Goal: Task Accomplishment & Management: Use online tool/utility

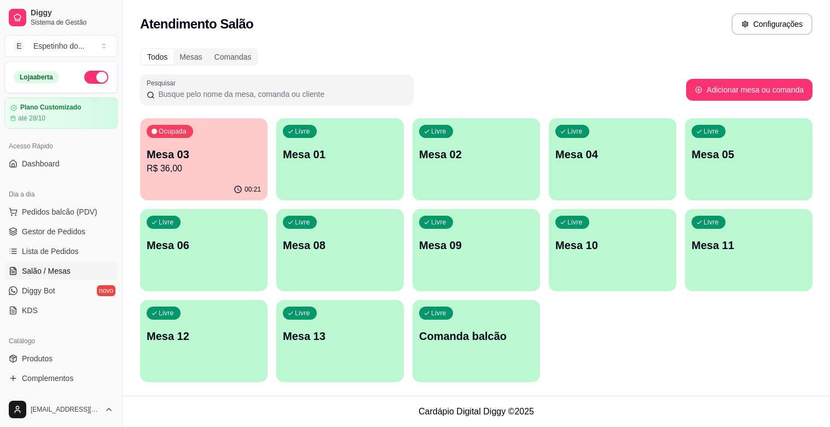
click at [231, 152] on p "Mesa 03" at bounding box center [204, 154] width 114 height 15
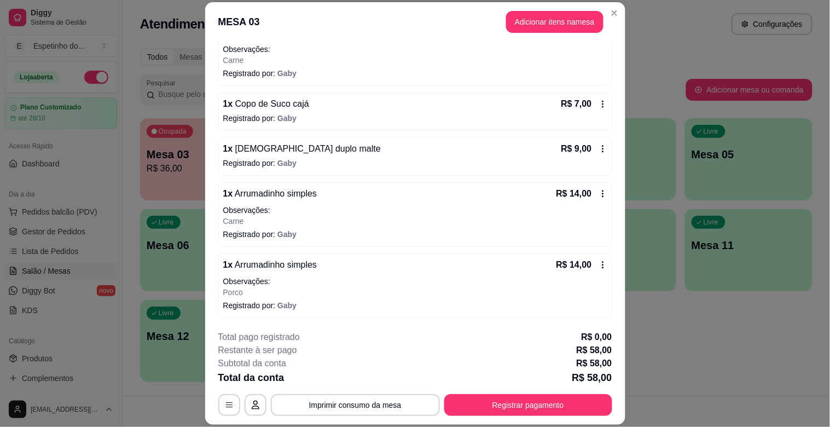
scroll to position [124, 0]
click at [599, 189] on icon at bounding box center [603, 193] width 9 height 9
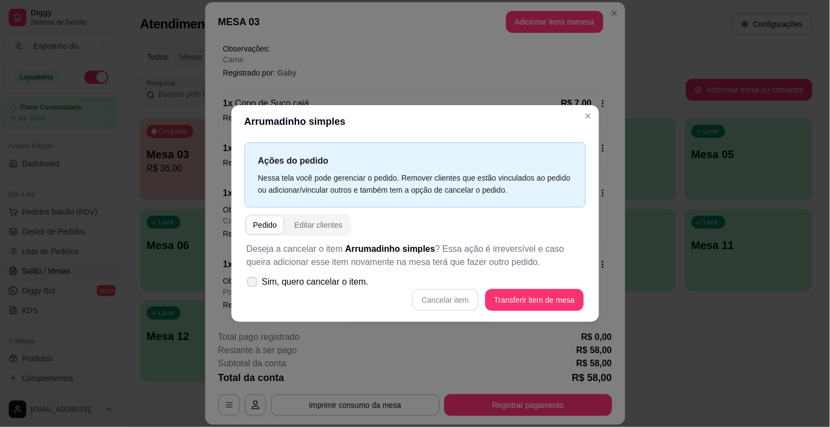
click at [335, 280] on span "Sim, quero cancelar o item." at bounding box center [315, 281] width 107 height 13
click at [253, 284] on input "Sim, quero cancelar o item." at bounding box center [249, 287] width 7 height 7
checkbox input "true"
click at [461, 299] on button "Cancelar item" at bounding box center [445, 299] width 65 height 21
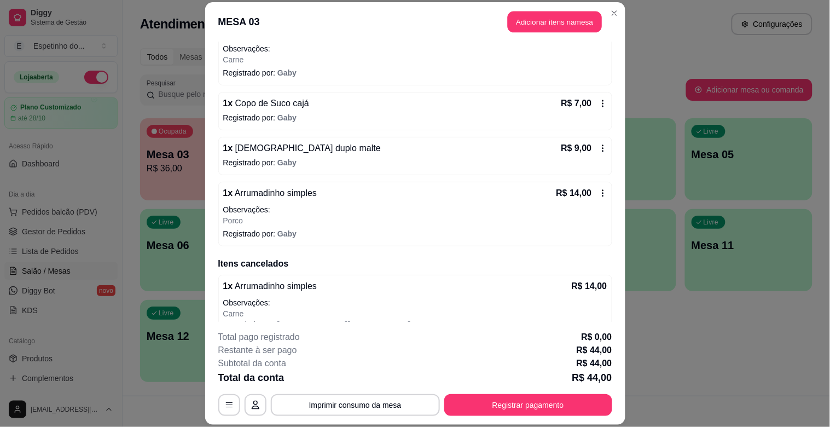
click at [574, 18] on button "Adicionar itens na mesa" at bounding box center [555, 21] width 94 height 21
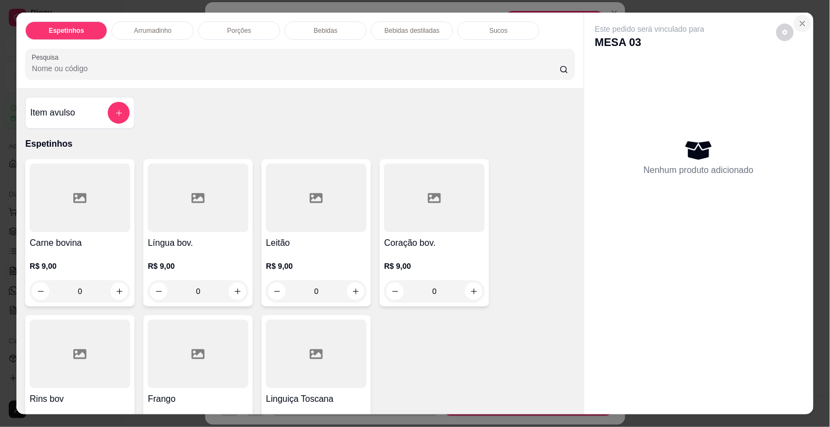
click at [797, 26] on button "Close" at bounding box center [803, 24] width 18 height 18
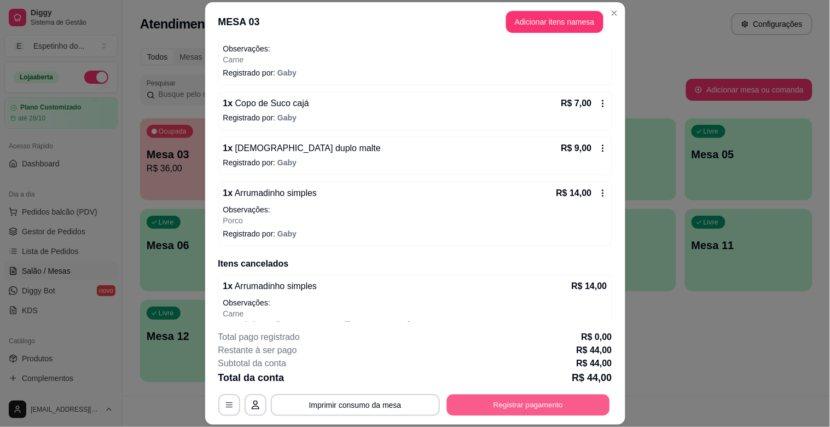
click at [496, 398] on button "Registrar pagamento" at bounding box center [527, 404] width 163 height 21
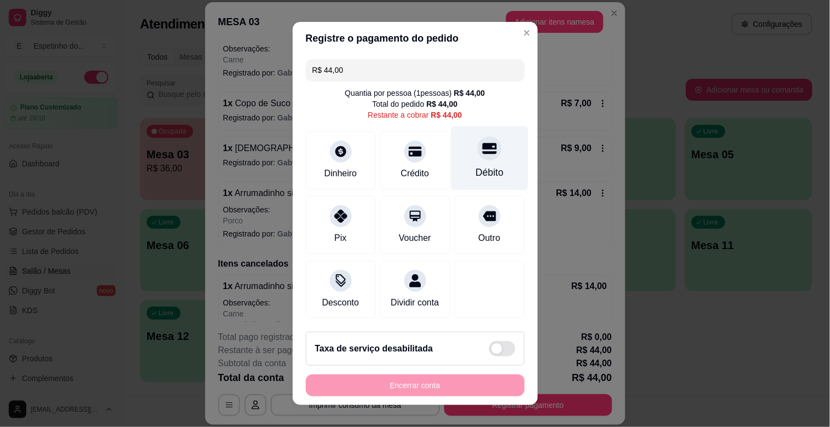
click at [478, 153] on div at bounding box center [490, 148] width 24 height 24
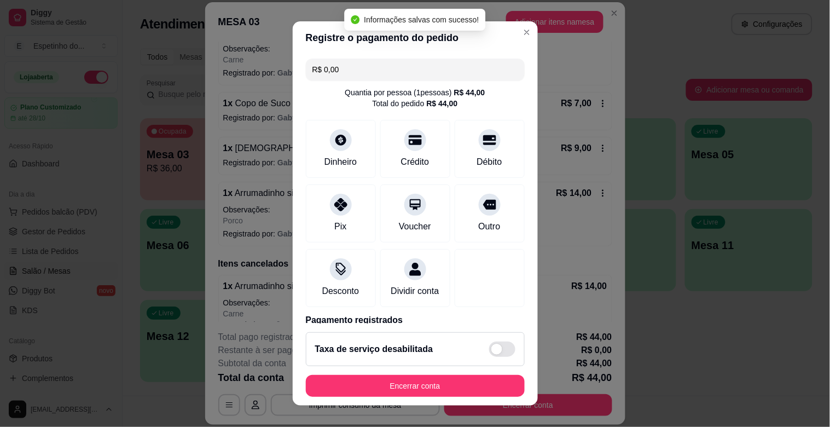
type input "R$ 0,00"
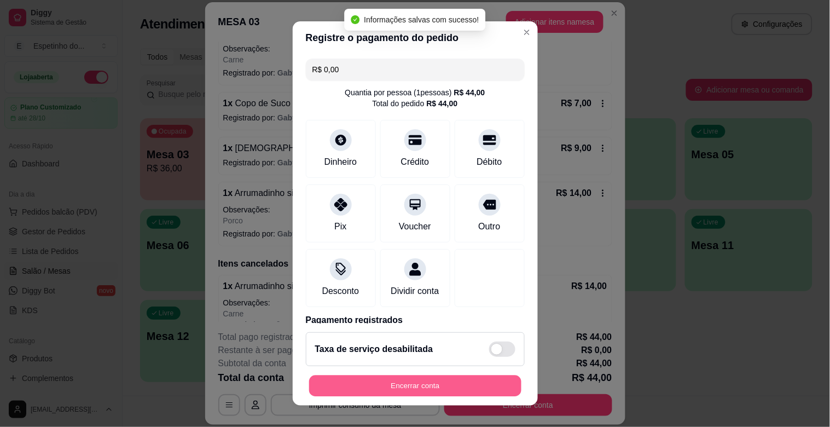
click at [465, 389] on button "Encerrar conta" at bounding box center [415, 385] width 212 height 21
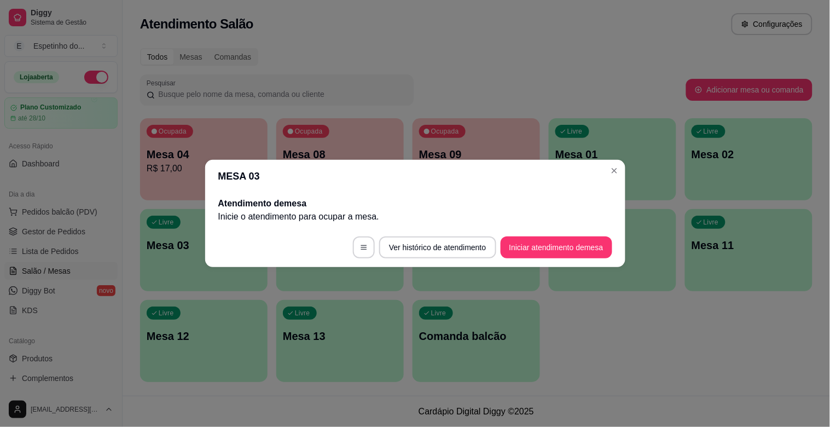
scroll to position [0, 0]
